Goal: Information Seeking & Learning: Learn about a topic

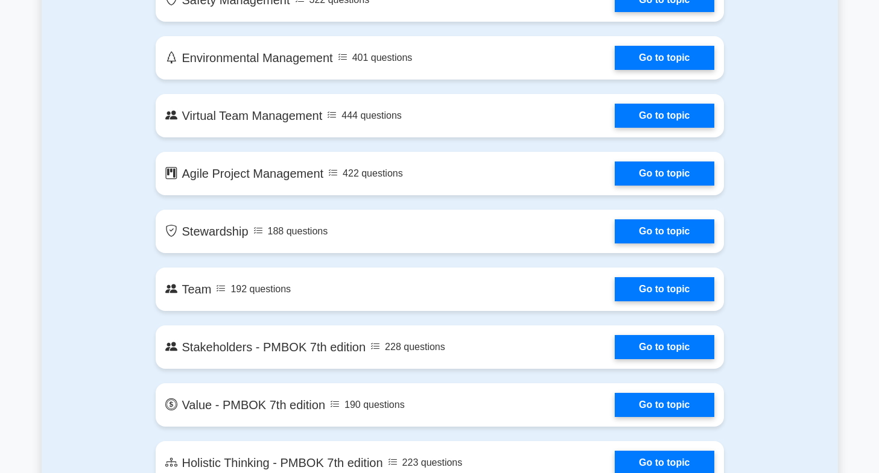
scroll to position [2243, 0]
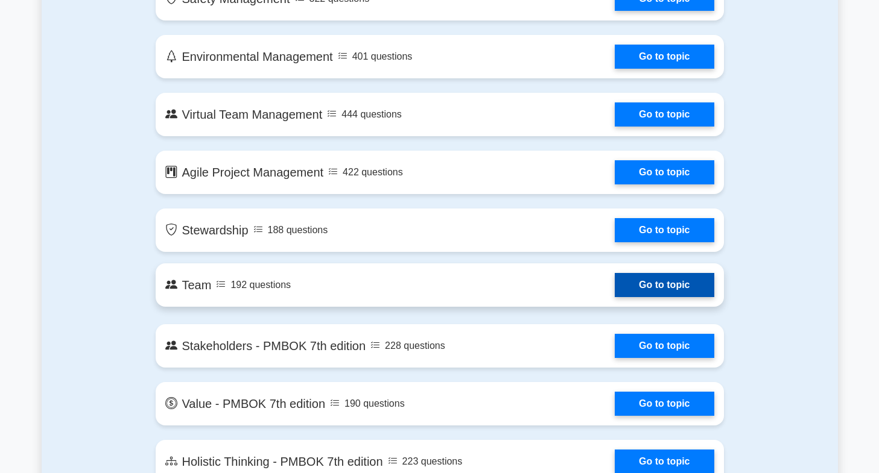
click at [687, 290] on link "Go to topic" at bounding box center [663, 285] width 99 height 24
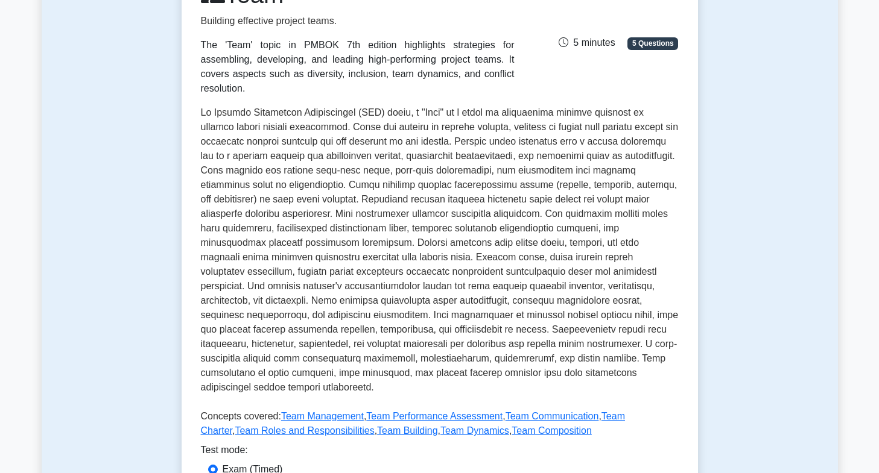
scroll to position [554, 0]
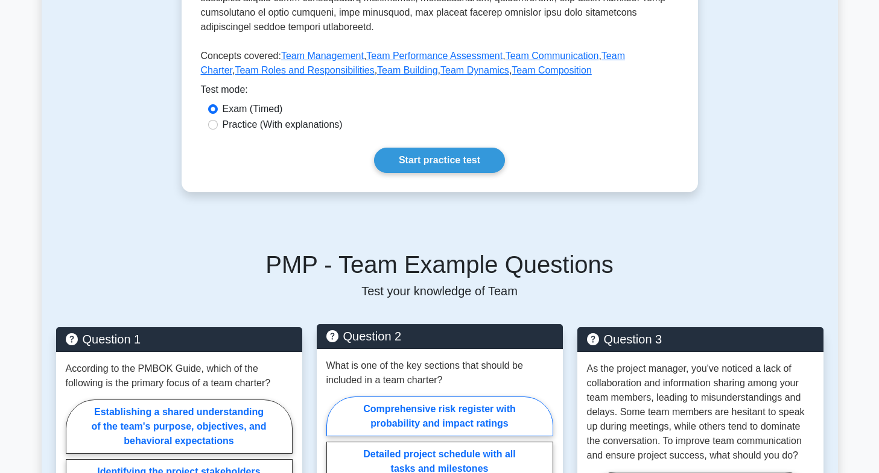
click at [462, 416] on label "Comprehensive risk register with probability and impact ratings" at bounding box center [439, 417] width 227 height 40
click at [334, 473] on input "Comprehensive risk register with probability and impact ratings" at bounding box center [330, 481] width 8 height 8
radio input "true"
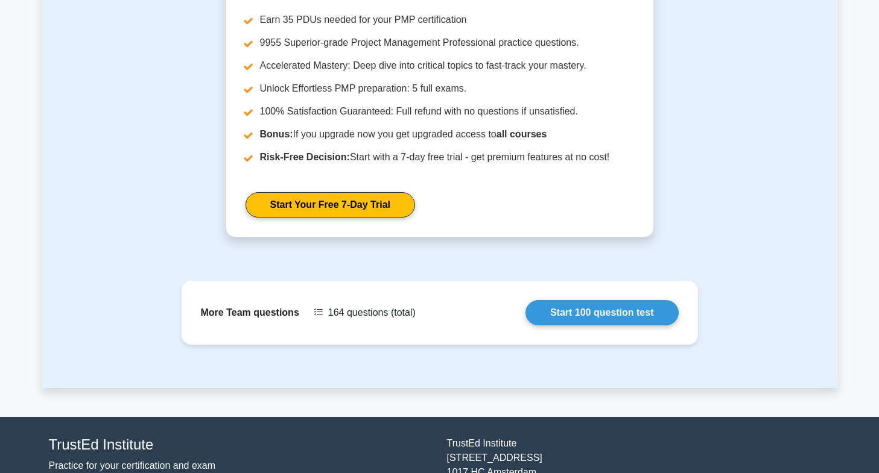
scroll to position [1561, 0]
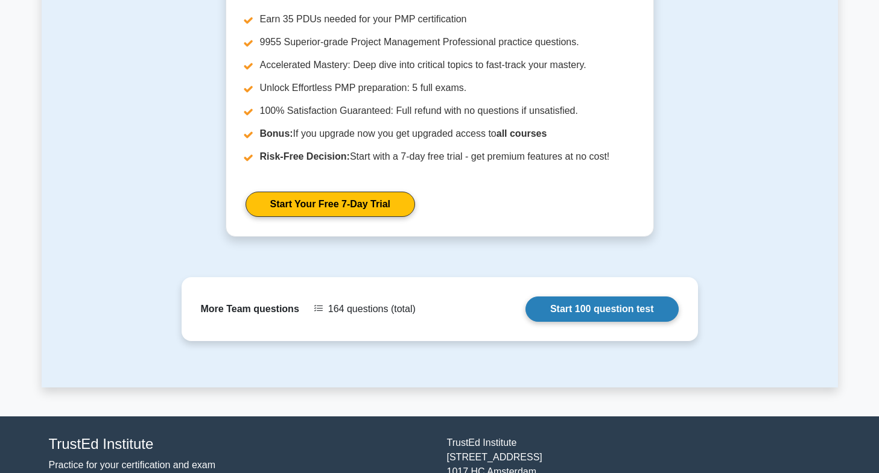
click at [629, 297] on link "Start 100 question test" at bounding box center [601, 309] width 153 height 25
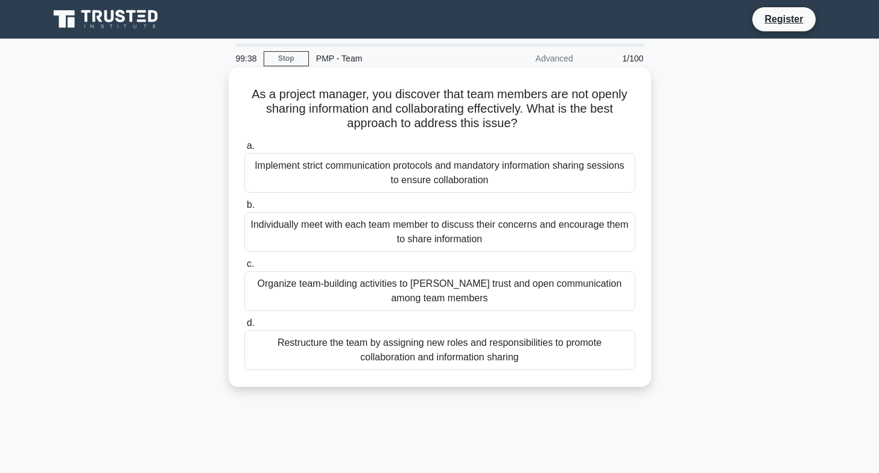
click at [557, 286] on div "Organize team-building activities to foster trust and open communication among …" at bounding box center [439, 291] width 391 height 40
click at [244, 268] on input "c. Organize team-building activities to foster trust and open communication amo…" at bounding box center [244, 265] width 0 height 8
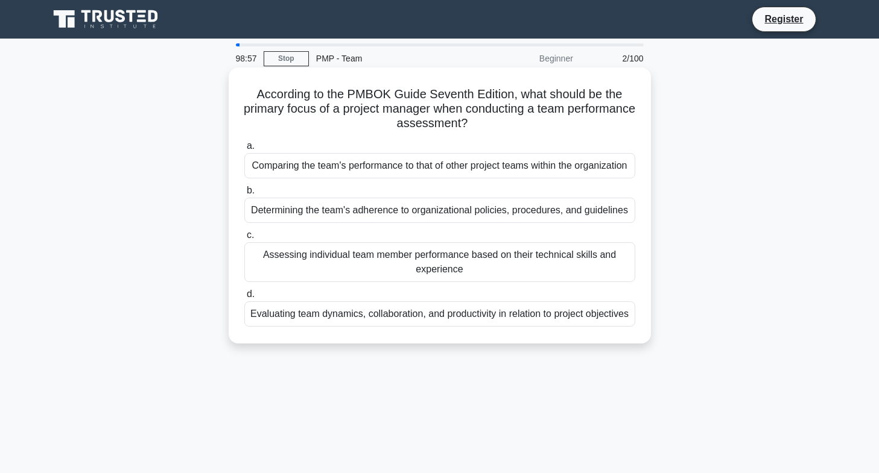
click at [502, 327] on div "Evaluating team dynamics, collaboration, and productivity in relation to projec…" at bounding box center [439, 314] width 391 height 25
click at [244, 298] on input "d. Evaluating team dynamics, collaboration, and productivity in relation to pro…" at bounding box center [244, 295] width 0 height 8
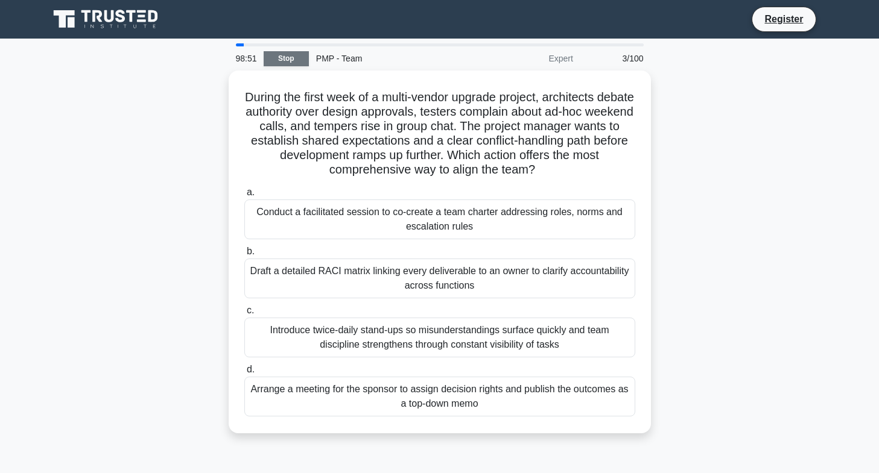
click at [301, 60] on link "Stop" at bounding box center [286, 58] width 45 height 15
click at [297, 60] on link "Stop" at bounding box center [286, 58] width 45 height 15
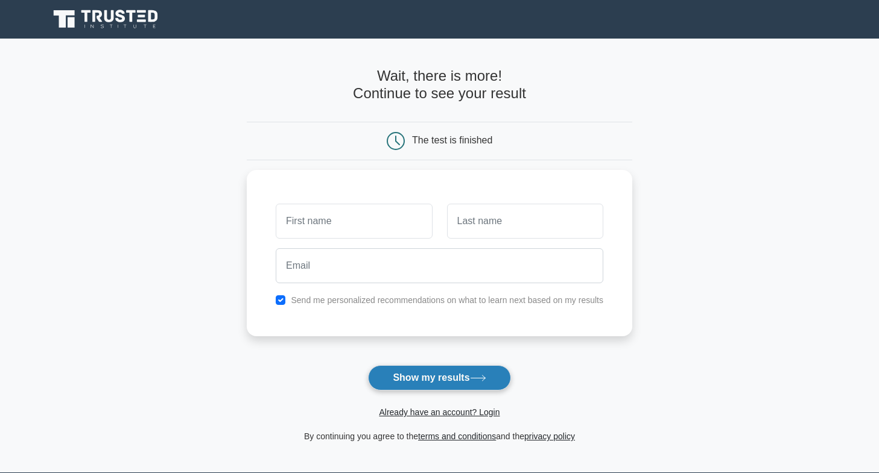
click at [454, 382] on button "Show my results" at bounding box center [439, 377] width 142 height 25
click at [454, 379] on button "Show my results" at bounding box center [439, 377] width 142 height 25
click at [601, 110] on div "Wait, there is more! Continue to see your result" at bounding box center [439, 90] width 385 height 45
